Goal: Task Accomplishment & Management: Complete application form

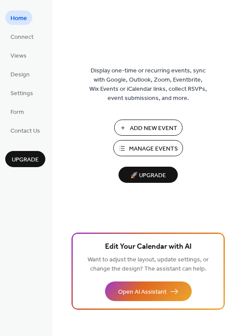
click at [142, 130] on span "Add New Event" at bounding box center [154, 128] width 48 height 9
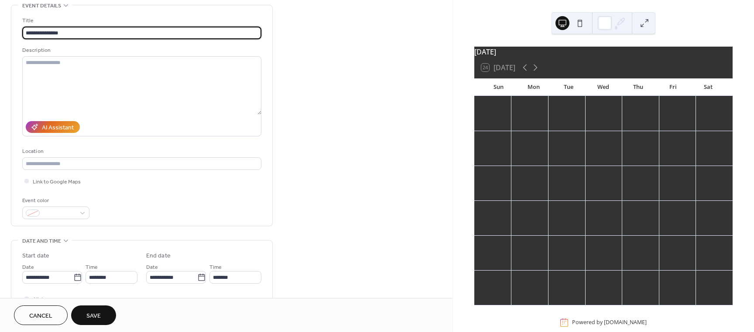
scroll to position [87, 0]
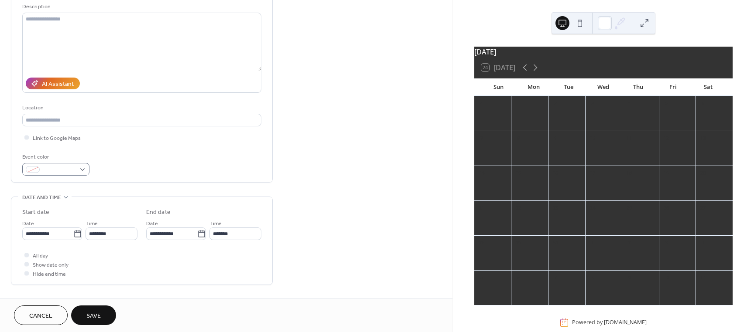
type input "**********"
click at [80, 165] on div at bounding box center [55, 169] width 67 height 13
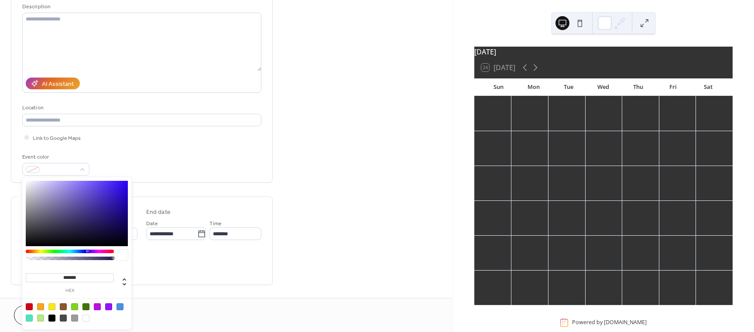
click at [189, 166] on div "Event color" at bounding box center [141, 164] width 239 height 23
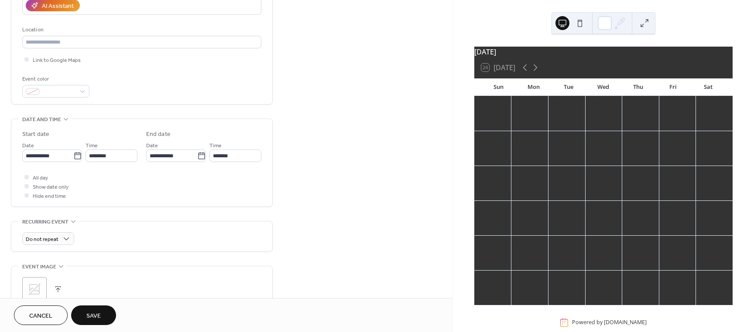
scroll to position [174, 0]
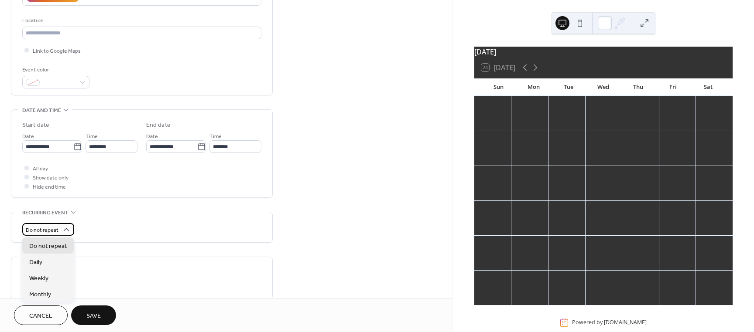
click at [70, 232] on div "Do not repeat" at bounding box center [48, 229] width 52 height 13
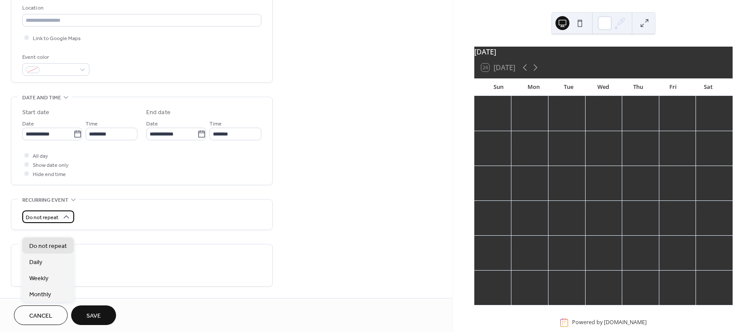
scroll to position [218, 0]
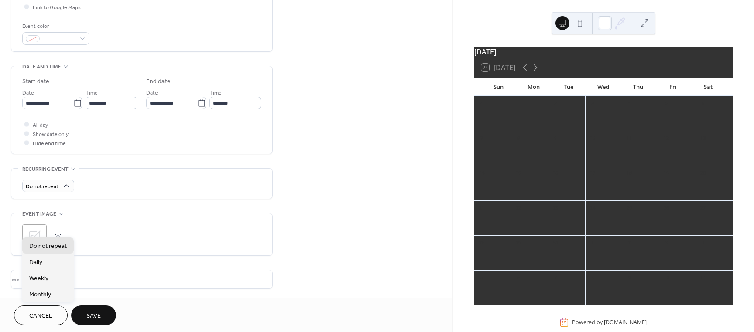
click at [147, 206] on div "**********" at bounding box center [142, 92] width 262 height 525
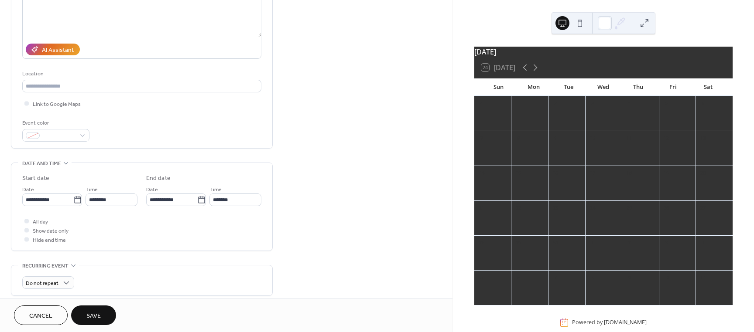
scroll to position [131, 0]
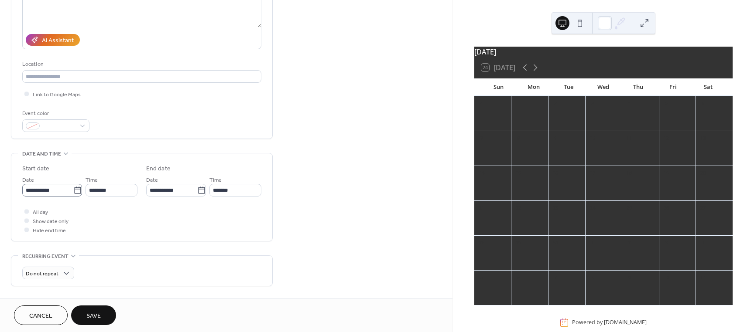
click at [78, 194] on icon at bounding box center [77, 190] width 9 height 9
click at [73, 194] on input "**********" at bounding box center [47, 190] width 51 height 13
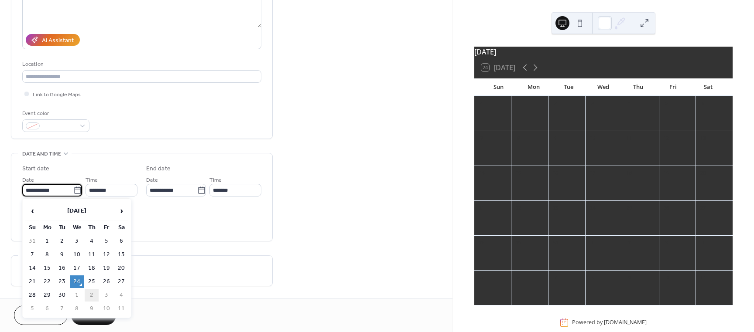
click at [90, 294] on td "2" at bounding box center [92, 295] width 14 height 13
type input "**********"
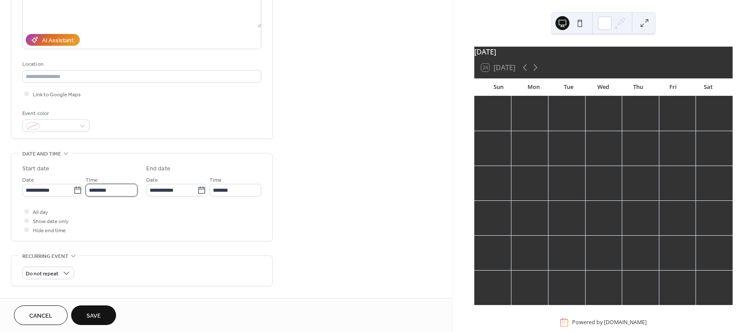
click at [119, 190] on input "********" at bounding box center [111, 190] width 52 height 13
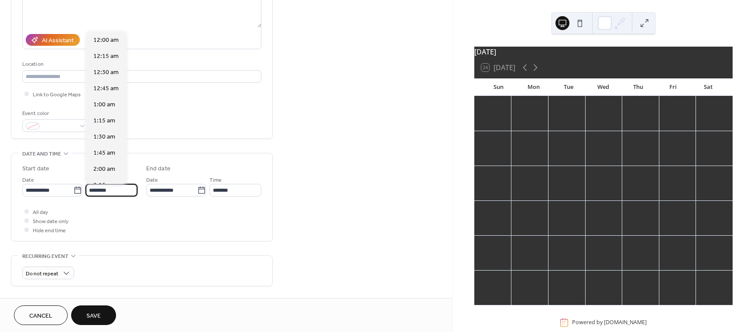
scroll to position [775, 0]
click at [111, 210] on div "All day Show date only Hide end time" at bounding box center [141, 220] width 239 height 27
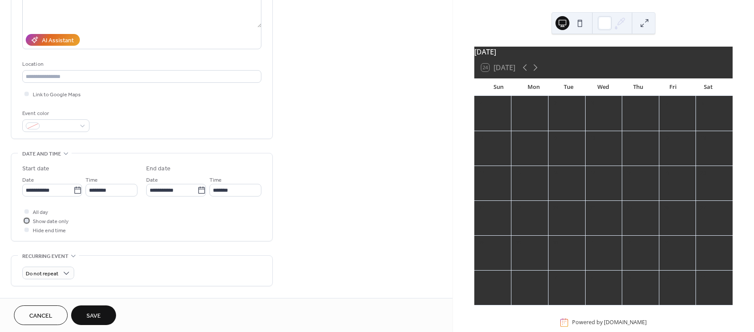
click at [25, 219] on div at bounding box center [26, 221] width 4 height 4
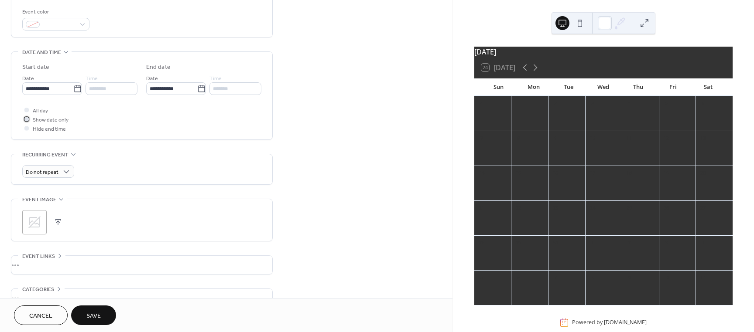
scroll to position [262, 0]
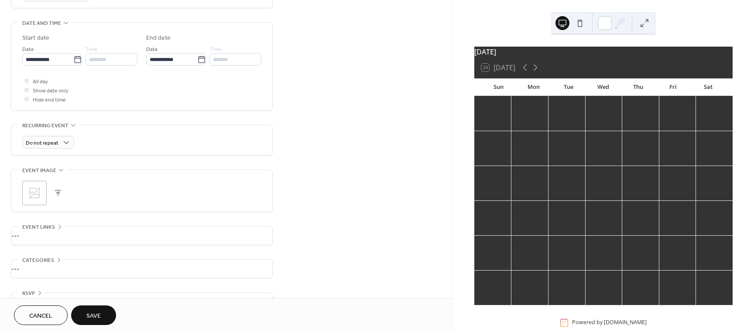
click at [71, 128] on icon at bounding box center [73, 125] width 7 height 7
click at [71, 128] on div "•••" at bounding box center [141, 134] width 261 height 18
click at [52, 146] on span "Do not repeat" at bounding box center [42, 143] width 33 height 10
click at [43, 193] on span "Weekly" at bounding box center [38, 191] width 19 height 9
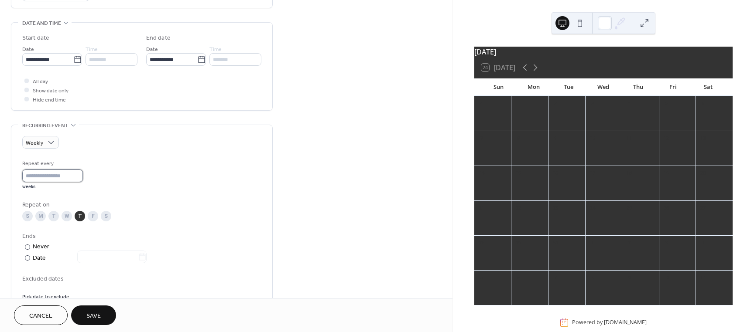
click at [43, 180] on input "*" at bounding box center [52, 176] width 61 height 13
type input "*"
click at [147, 241] on div "Ends ​ Never ​ Date" at bounding box center [141, 247] width 239 height 31
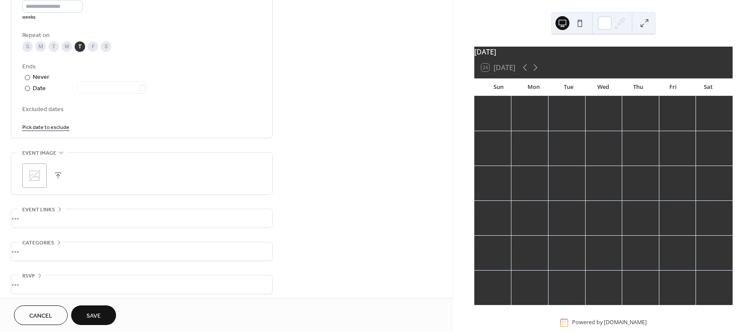
scroll to position [436, 0]
drag, startPoint x: 137, startPoint y: 239, endPoint x: 322, endPoint y: 236, distance: 185.0
click at [47, 236] on span "Categories" at bounding box center [38, 238] width 32 height 9
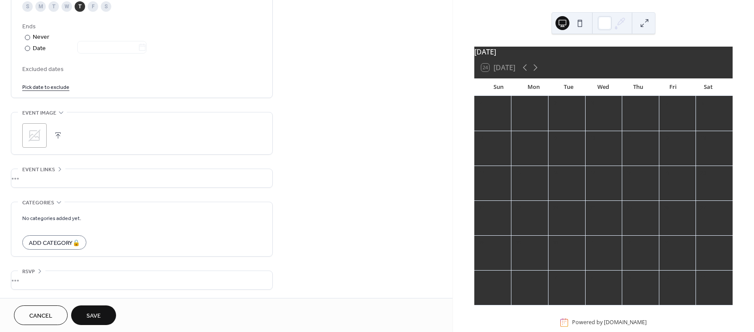
scroll to position [472, 0]
click at [38, 272] on div "•••" at bounding box center [141, 280] width 261 height 18
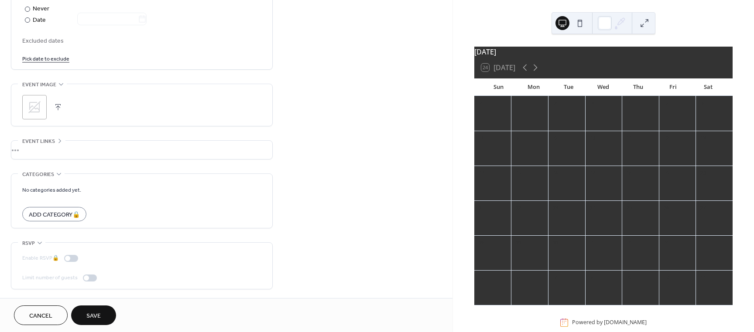
click at [106, 319] on button "Save" at bounding box center [93, 316] width 45 height 20
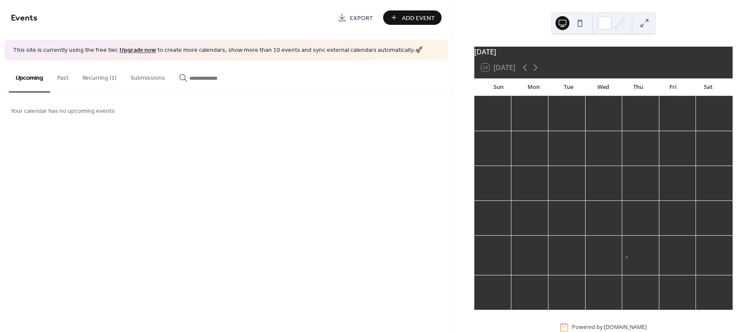
click at [412, 14] on span "Add Event" at bounding box center [418, 18] width 33 height 9
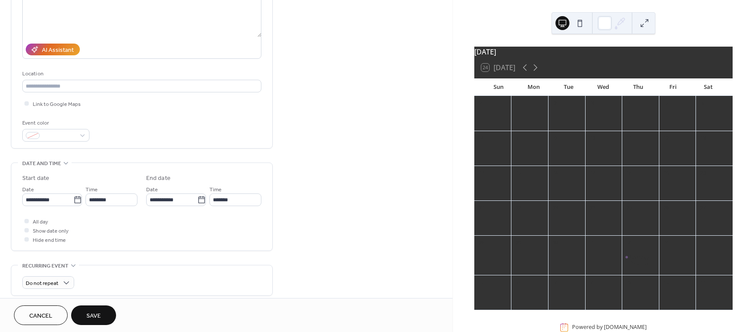
scroll to position [131, 0]
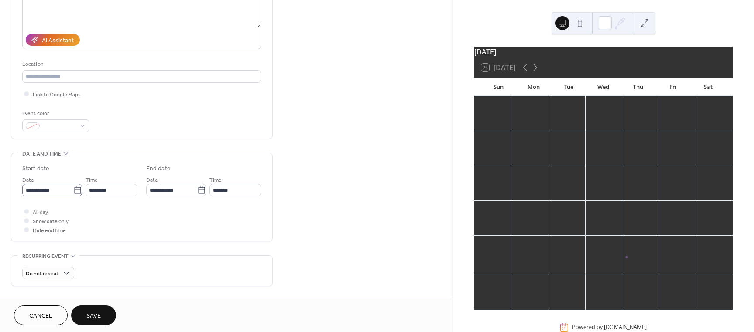
type input "**********"
click at [74, 192] on icon at bounding box center [77, 190] width 9 height 9
click at [73, 192] on input "**********" at bounding box center [47, 190] width 51 height 13
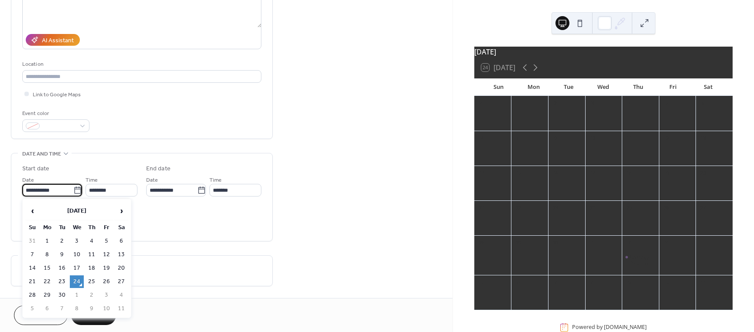
click at [92, 280] on td "25" at bounding box center [92, 282] width 14 height 13
type input "**********"
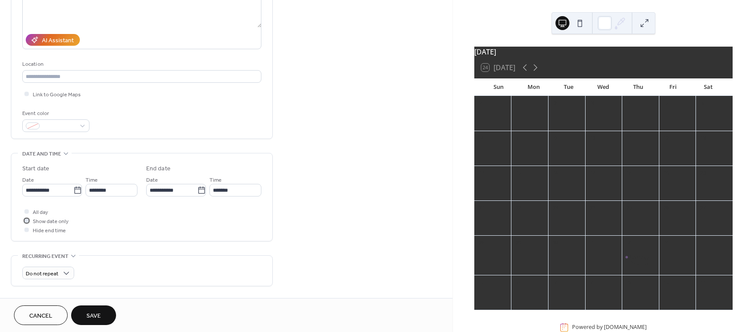
click at [27, 223] on div at bounding box center [26, 220] width 9 height 9
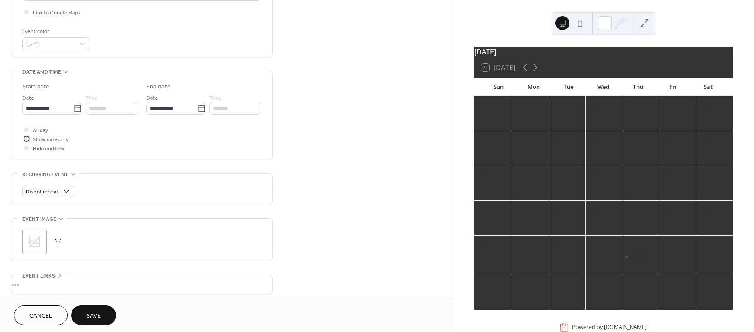
scroll to position [218, 0]
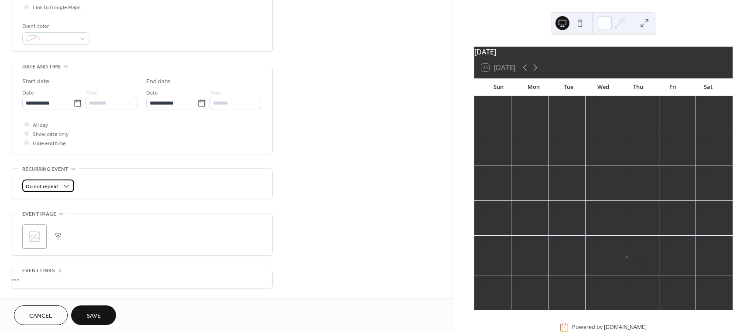
click at [58, 187] on div "Do not repeat" at bounding box center [48, 186] width 52 height 13
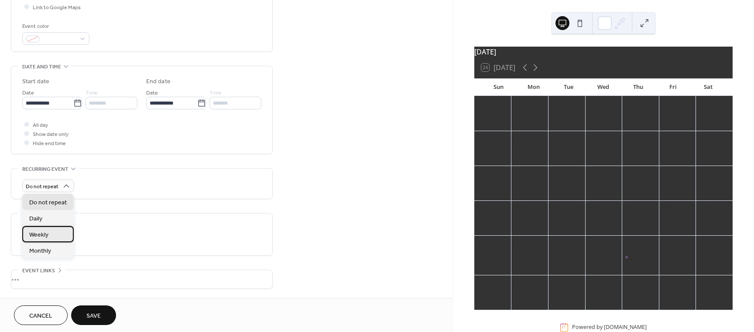
click at [51, 235] on div "Weekly" at bounding box center [47, 234] width 51 height 16
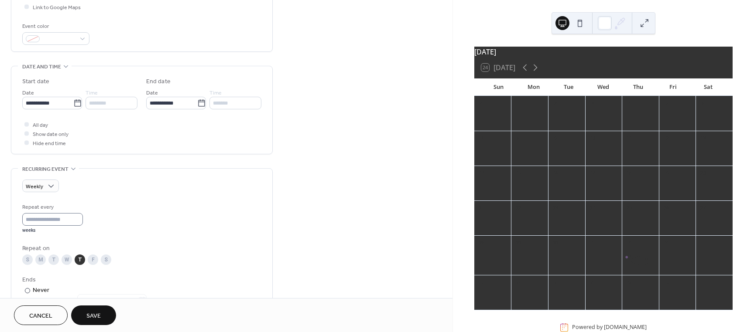
scroll to position [0, 0]
type input "*"
click at [80, 218] on input "*" at bounding box center [54, 219] width 64 height 13
click at [149, 234] on div "Repeat every * weeks Repeat on S M T W T F S Ends ​ Never ​ Date Excluded dates…" at bounding box center [141, 274] width 239 height 142
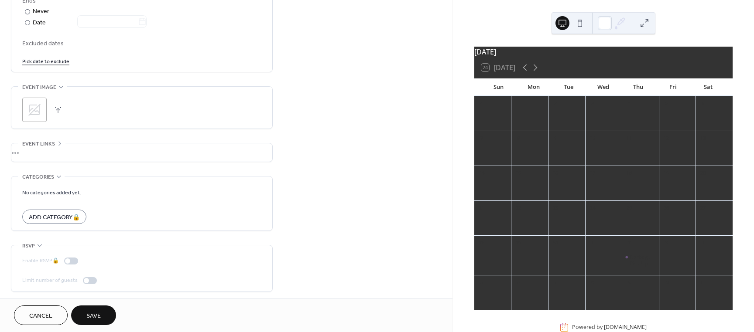
scroll to position [500, 0]
click at [96, 314] on span "Save" at bounding box center [93, 316] width 14 height 9
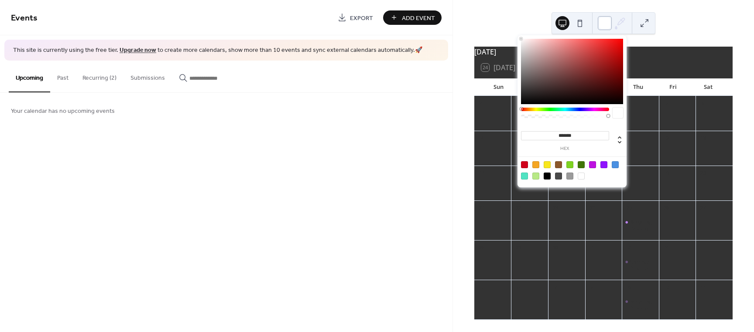
click at [610, 24] on div at bounding box center [605, 23] width 14 height 14
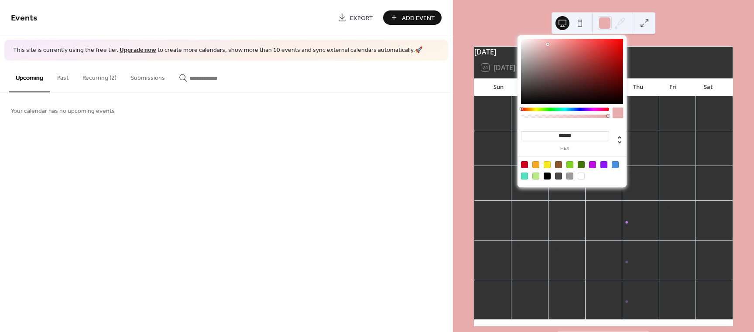
drag, startPoint x: 537, startPoint y: 44, endPoint x: 547, endPoint y: 44, distance: 10.5
click at [547, 44] on div at bounding box center [572, 71] width 102 height 65
click at [537, 109] on div at bounding box center [565, 109] width 88 height 3
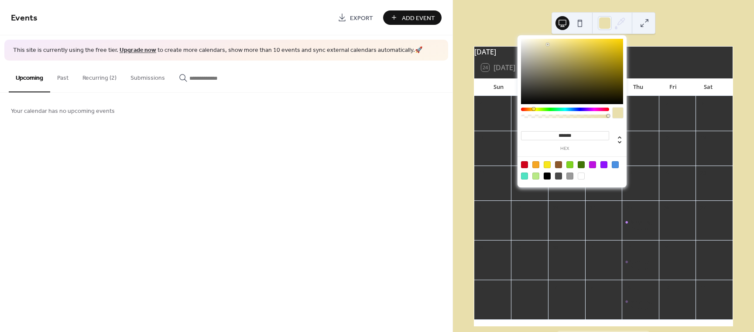
click at [533, 109] on div at bounding box center [533, 109] width 3 height 3
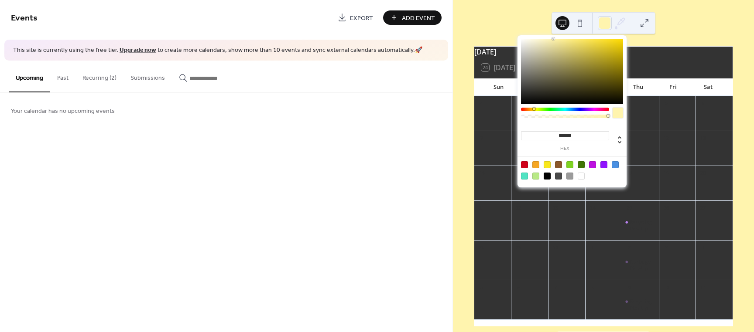
type input "*******"
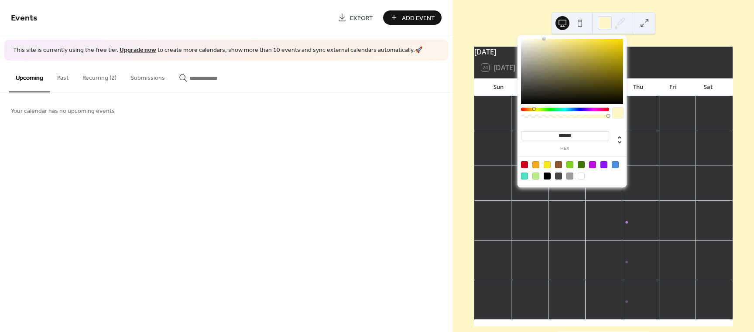
drag, startPoint x: 547, startPoint y: 44, endPoint x: 544, endPoint y: 36, distance: 8.0
click at [544, 36] on div "******* hex" at bounding box center [571, 111] width 109 height 152
click at [417, 105] on div "Your calendar has no upcoming events" at bounding box center [226, 110] width 452 height 35
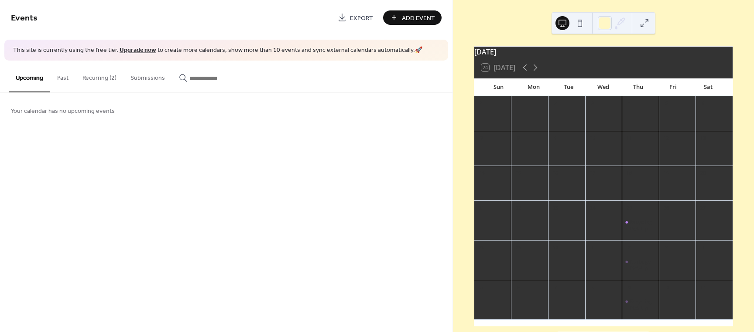
click at [629, 232] on div "Recycling Pick-Up" at bounding box center [642, 226] width 26 height 14
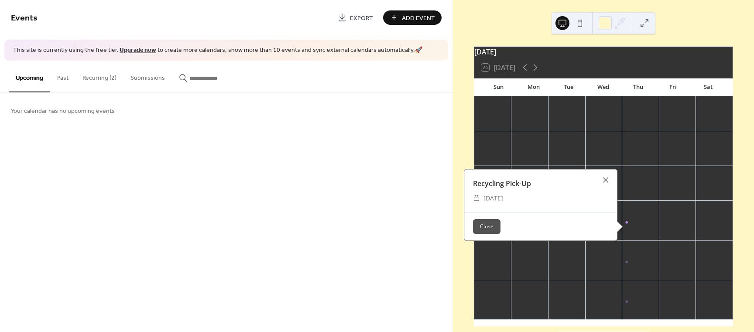
click at [639, 269] on div "Garbage Pick-Up" at bounding box center [642, 266] width 26 height 14
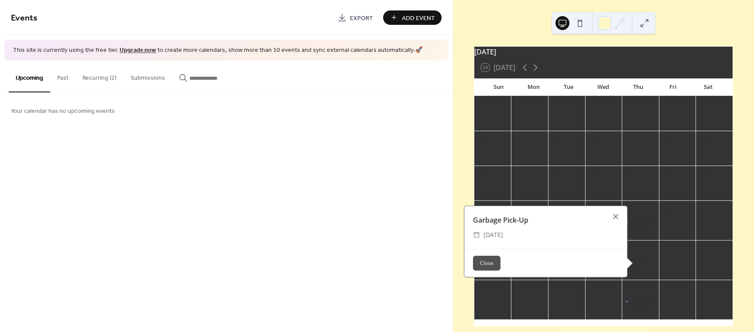
click at [377, 219] on div "Events Export Add Event This site is currently using the free tier. Upgrade now…" at bounding box center [226, 166] width 452 height 332
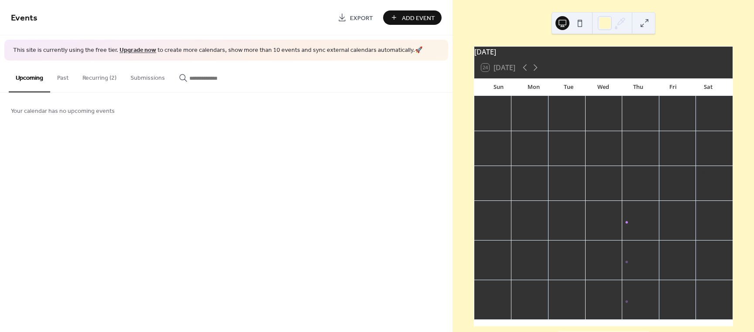
click at [583, 25] on button at bounding box center [580, 23] width 14 height 14
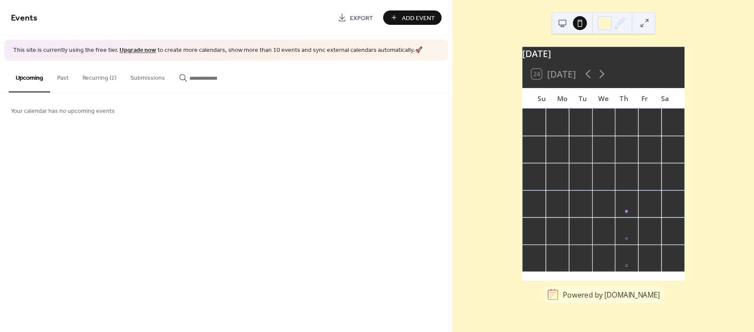
click at [559, 21] on button at bounding box center [562, 23] width 14 height 14
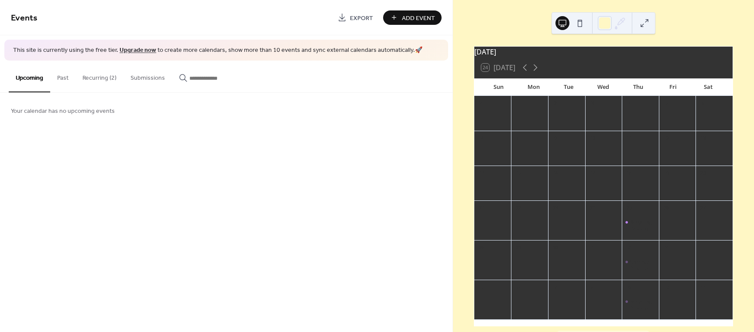
click at [113, 75] on button "Recurring (2)" at bounding box center [99, 76] width 48 height 31
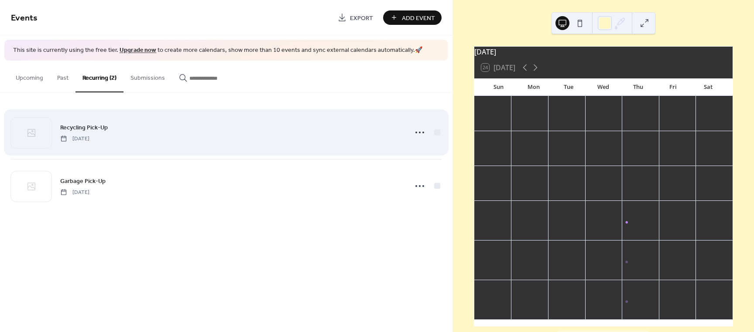
click at [65, 138] on icon at bounding box center [63, 139] width 5 height 6
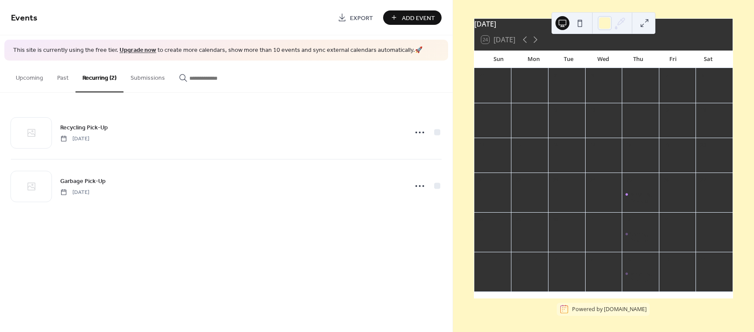
click at [646, 20] on button at bounding box center [644, 23] width 14 height 14
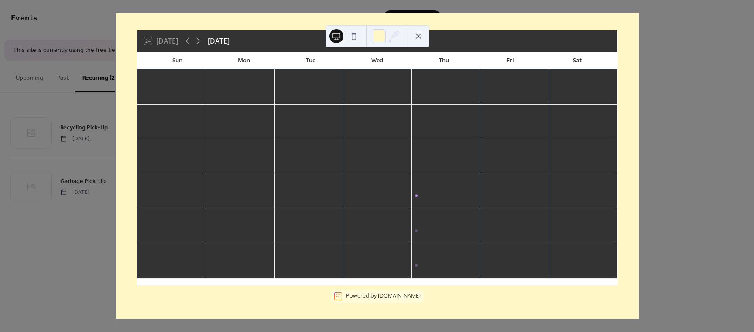
scroll to position [29, 0]
click at [299, 38] on div "24 [DATE] [DATE]" at bounding box center [377, 41] width 480 height 21
click at [381, 35] on div at bounding box center [379, 36] width 14 height 14
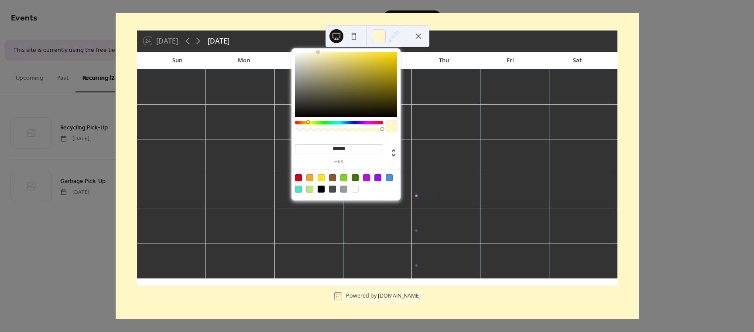
click at [353, 189] on div at bounding box center [355, 189] width 7 height 7
type input "*******"
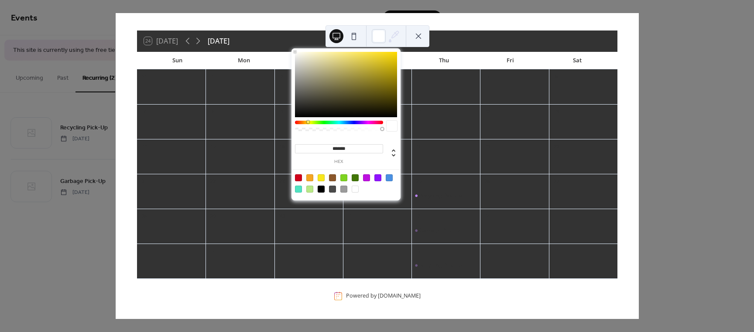
click at [419, 36] on button at bounding box center [418, 36] width 14 height 14
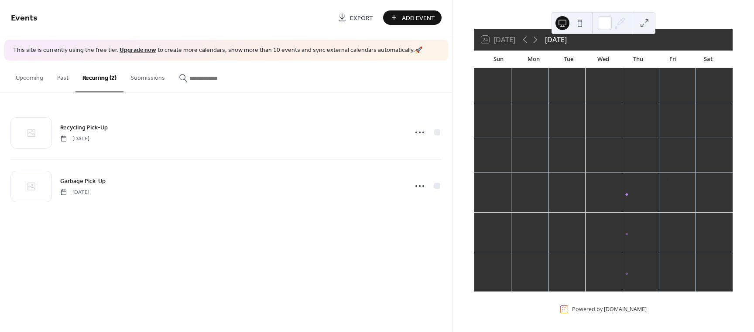
scroll to position [33, 0]
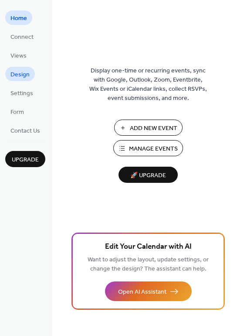
click at [22, 79] on span "Design" at bounding box center [19, 74] width 19 height 9
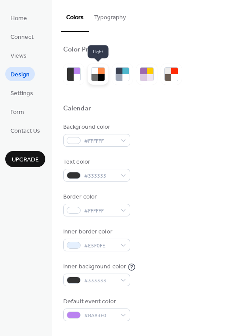
click at [97, 73] on div at bounding box center [95, 71] width 7 height 7
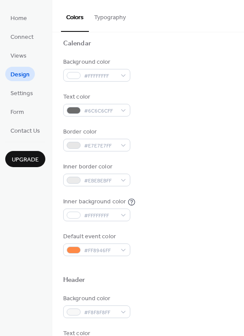
scroll to position [44, 0]
